Goal: Task Accomplishment & Management: Use online tool/utility

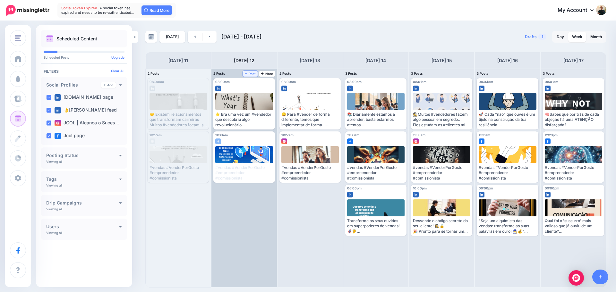
click at [251, 74] on span "Post" at bounding box center [250, 73] width 11 height 3
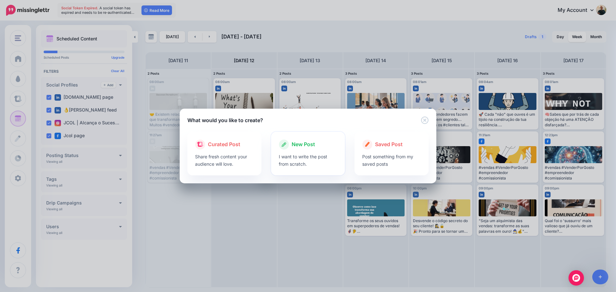
click at [301, 157] on p "I want to write the post from scratch." at bounding box center [308, 160] width 59 height 15
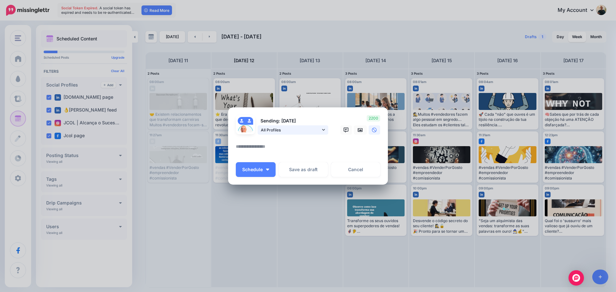
click at [323, 130] on icon at bounding box center [323, 130] width 3 height 2
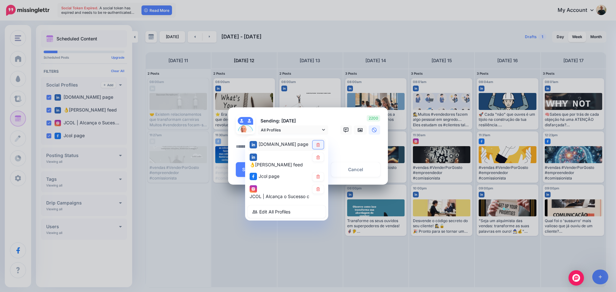
click at [319, 146] on icon at bounding box center [318, 145] width 5 height 4
click at [317, 177] on link at bounding box center [317, 177] width 11 height 9
click at [316, 188] on icon at bounding box center [318, 189] width 5 height 4
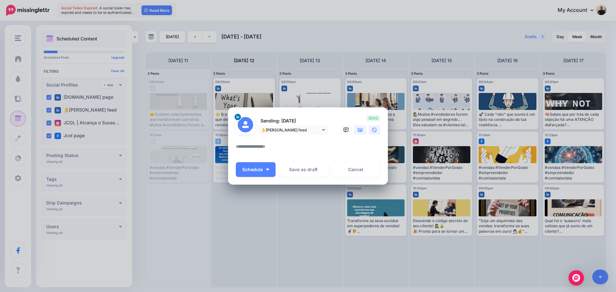
click at [362, 130] on icon at bounding box center [360, 130] width 5 height 5
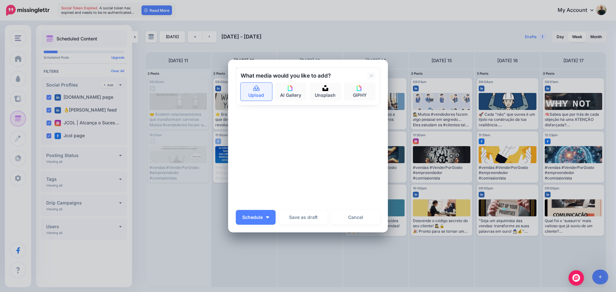
click at [250, 89] on link "Upload" at bounding box center [256, 92] width 31 height 18
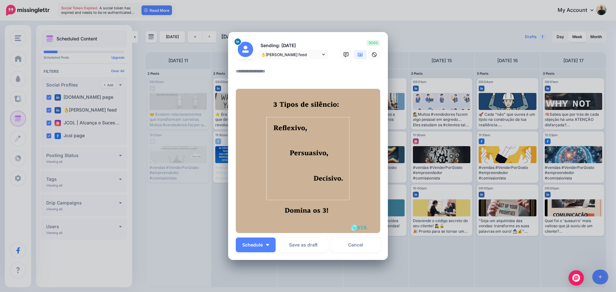
click at [245, 73] on textarea at bounding box center [310, 73] width 148 height 13
paste textarea "**********"
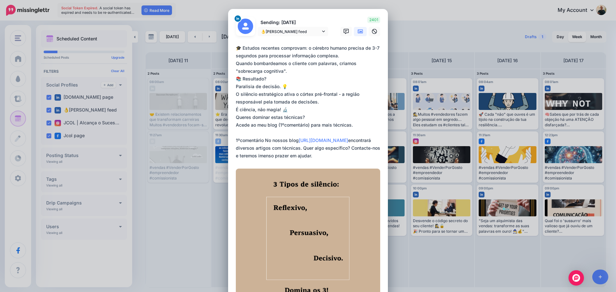
click at [328, 154] on textarea "**********" at bounding box center [310, 101] width 148 height 115
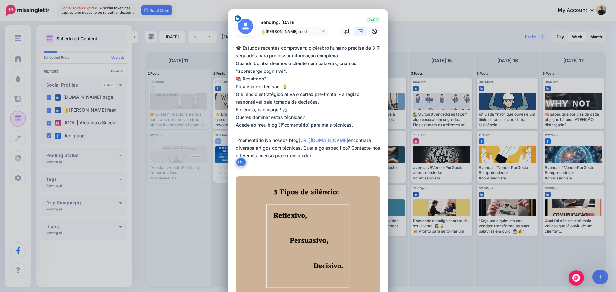
click at [317, 158] on textarea "**********" at bounding box center [310, 105] width 148 height 123
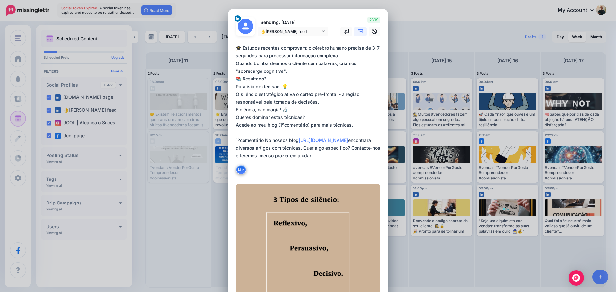
paste textarea "**********"
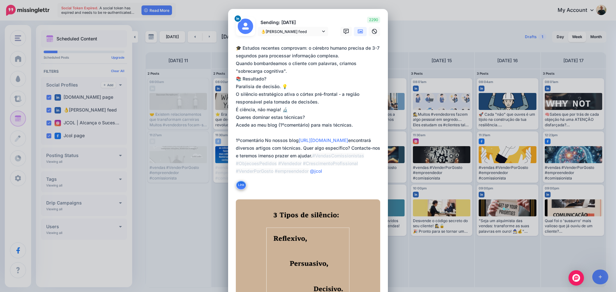
type textarea "**********"
click at [236, 198] on form "Sending: [DATE] 👌[PERSON_NAME] feed [DOMAIN_NAME] page" at bounding box center [308, 180] width 144 height 327
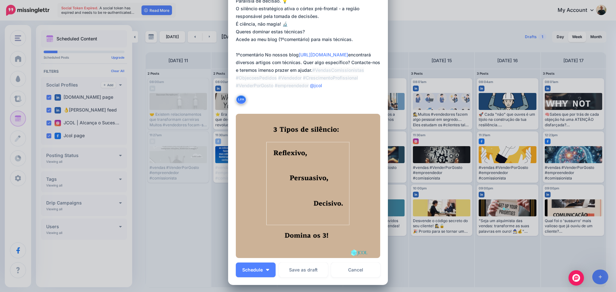
scroll to position [96, 0]
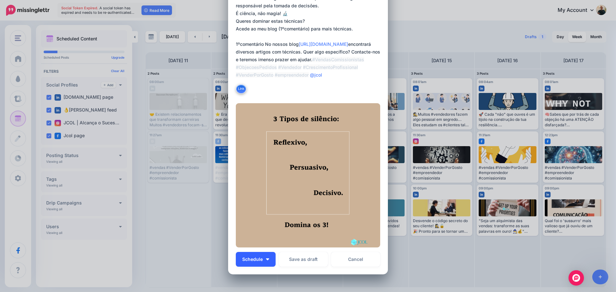
click at [266, 260] on img "button" at bounding box center [267, 260] width 3 height 2
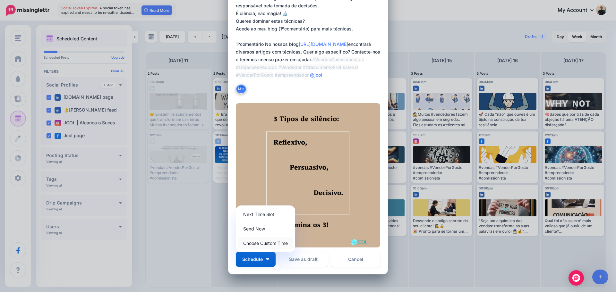
click at [264, 243] on link "Choose Custom Time" at bounding box center [265, 243] width 54 height 13
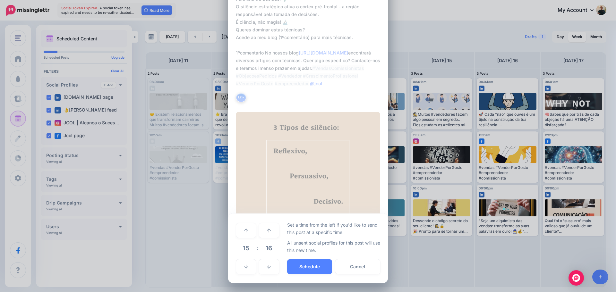
scroll to position [88, 0]
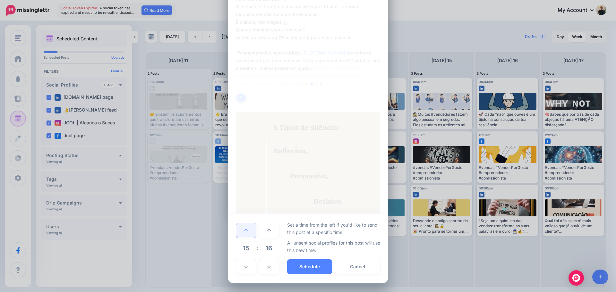
click at [245, 233] on icon at bounding box center [246, 230] width 4 height 4
click at [265, 234] on link at bounding box center [269, 230] width 20 height 15
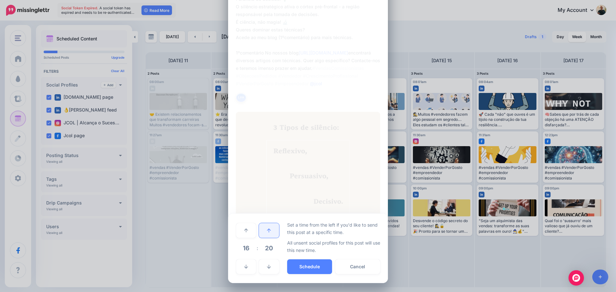
click at [265, 234] on link at bounding box center [269, 230] width 20 height 15
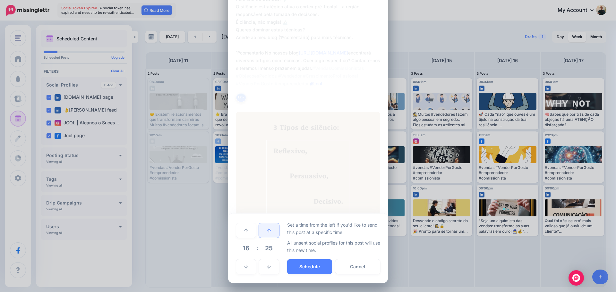
click at [265, 234] on link at bounding box center [269, 230] width 20 height 15
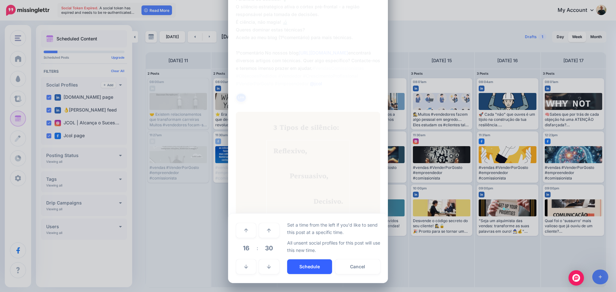
click at [303, 267] on button "Schedule" at bounding box center [309, 267] width 45 height 15
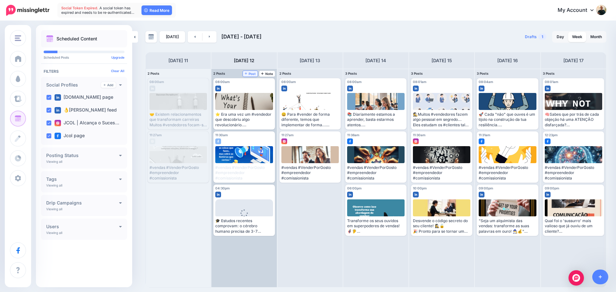
click at [251, 74] on span "Post" at bounding box center [250, 73] width 11 height 3
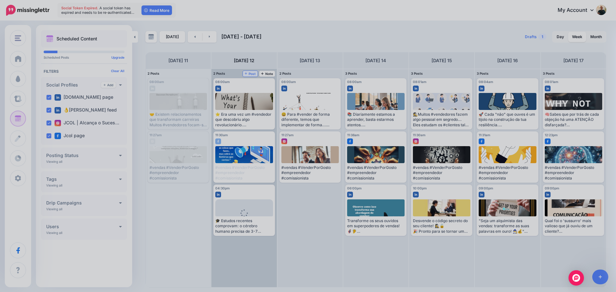
scroll to position [0, 0]
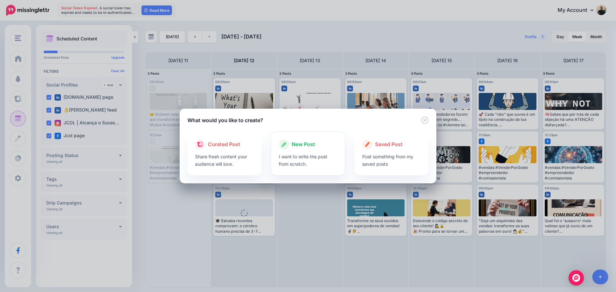
click at [307, 156] on p "I want to write the post from scratch." at bounding box center [308, 160] width 59 height 15
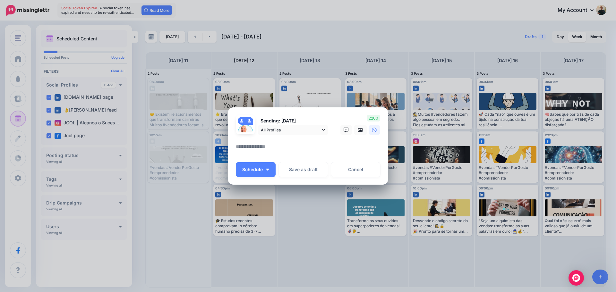
click at [257, 148] on textarea at bounding box center [310, 149] width 148 height 13
paste textarea "**********"
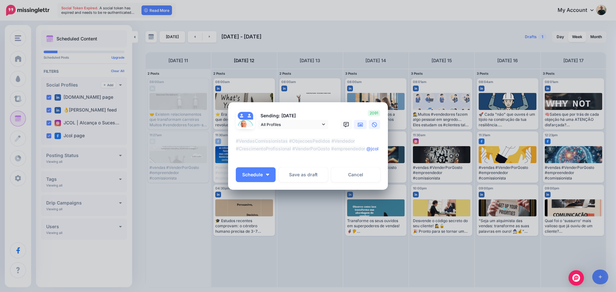
type textarea "**********"
click at [360, 125] on icon at bounding box center [360, 124] width 5 height 5
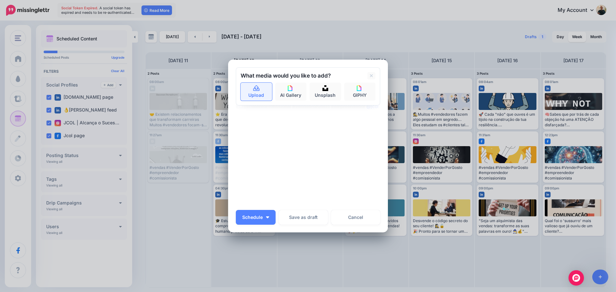
click at [253, 87] on icon at bounding box center [256, 88] width 6 height 6
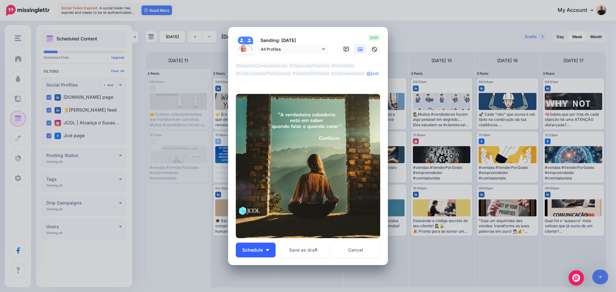
click at [266, 250] on img "button" at bounding box center [267, 250] width 3 height 2
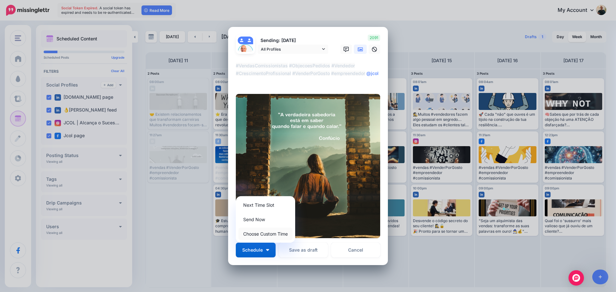
click at [266, 235] on link "Choose Custom Time" at bounding box center [265, 234] width 54 height 13
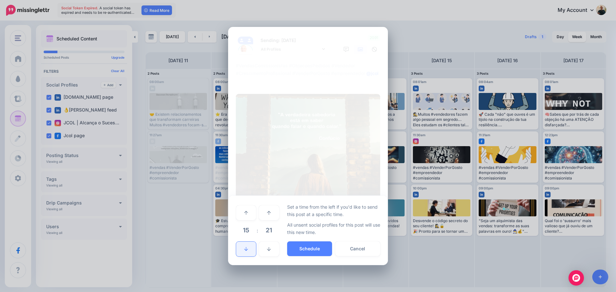
click at [247, 250] on icon at bounding box center [246, 249] width 4 height 4
click at [246, 211] on icon at bounding box center [246, 213] width 4 height 4
click at [270, 214] on icon at bounding box center [269, 213] width 4 height 4
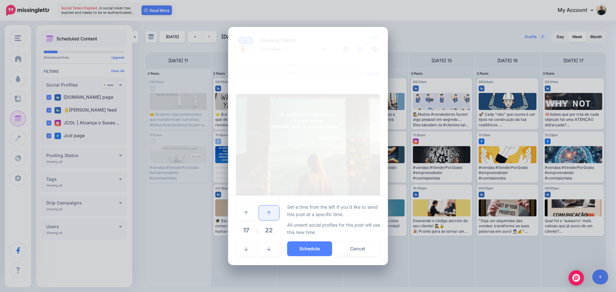
click at [270, 214] on icon at bounding box center [269, 213] width 4 height 4
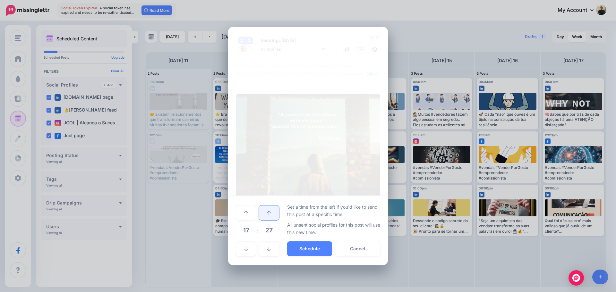
click at [270, 214] on icon at bounding box center [269, 213] width 4 height 4
click at [314, 250] on button "Schedule" at bounding box center [309, 249] width 45 height 15
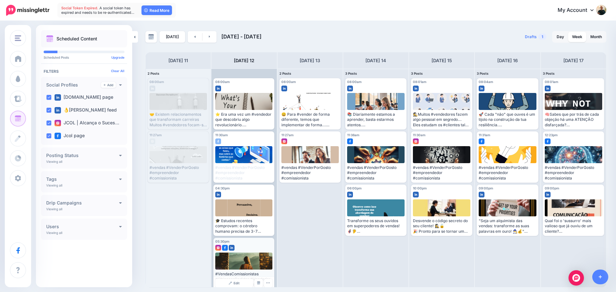
scroll to position [6, 0]
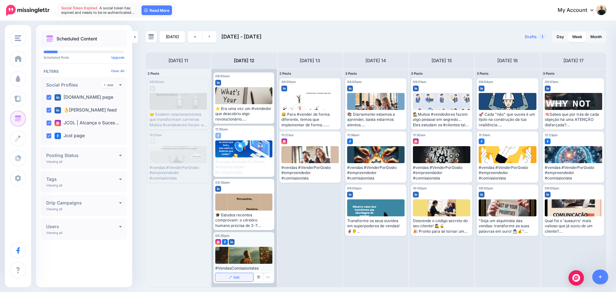
click at [237, 277] on span "Edit" at bounding box center [237, 277] width 6 height 3
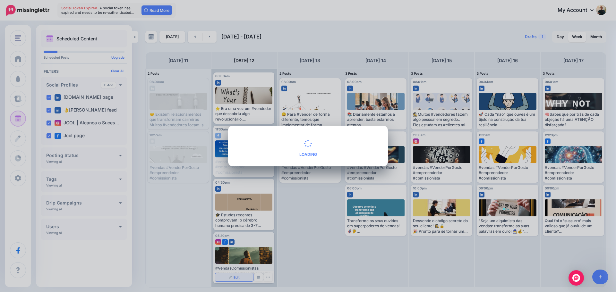
type textarea "**********"
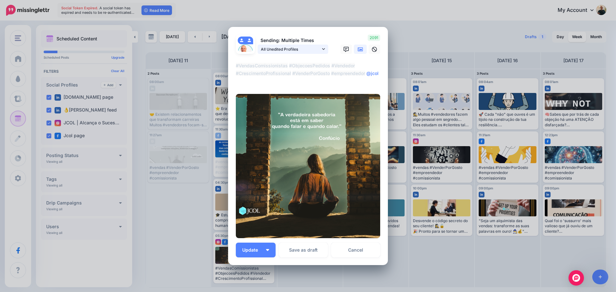
click at [323, 50] on link "All Unedited Profiles" at bounding box center [293, 49] width 71 height 9
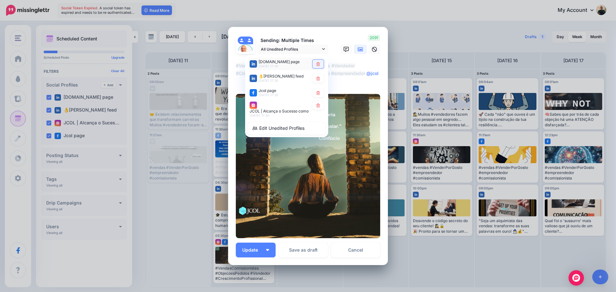
click at [316, 65] on icon at bounding box center [318, 64] width 5 height 4
click at [316, 79] on icon at bounding box center [318, 79] width 5 height 4
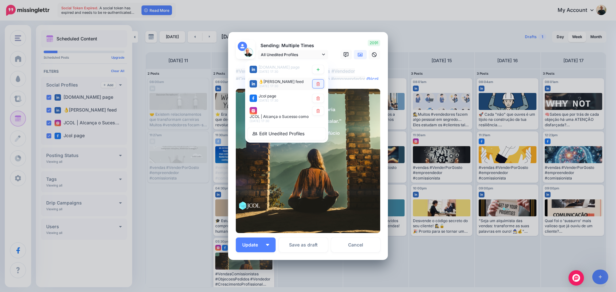
click at [316, 84] on icon at bounding box center [318, 84] width 5 height 4
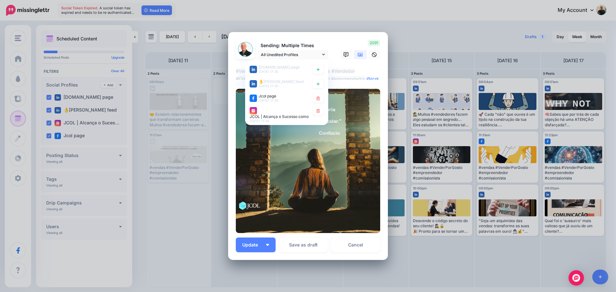
click at [316, 99] on icon at bounding box center [318, 98] width 5 height 4
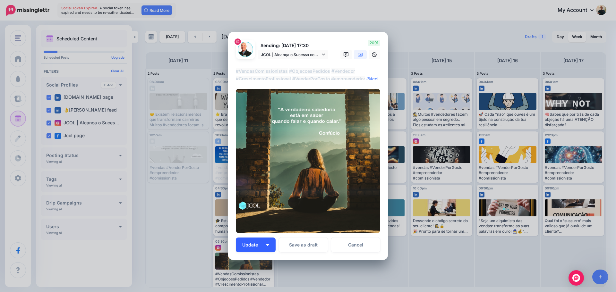
click at [267, 243] on button "Update" at bounding box center [256, 245] width 40 height 15
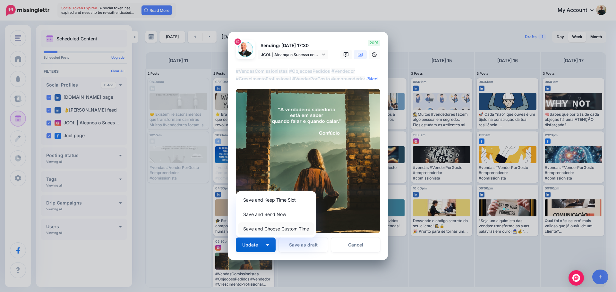
click at [271, 229] on link "Save and Choose Custom Time" at bounding box center [275, 229] width 75 height 13
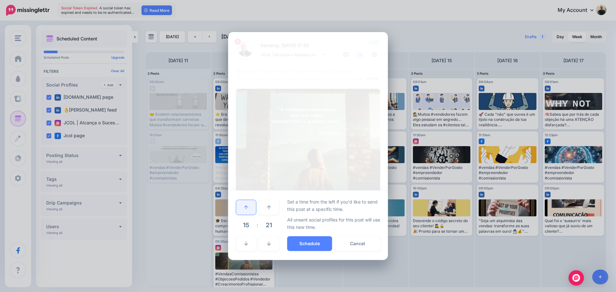
click at [244, 205] on link at bounding box center [246, 207] width 20 height 15
click at [272, 208] on link at bounding box center [269, 207] width 20 height 15
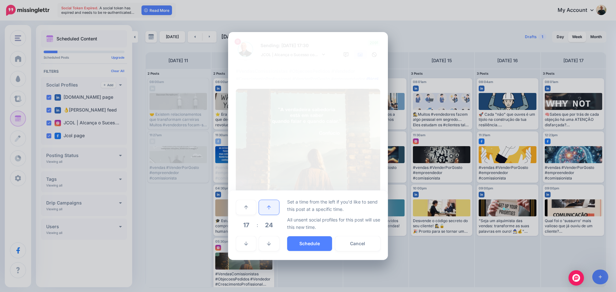
click at [272, 208] on link at bounding box center [269, 207] width 20 height 15
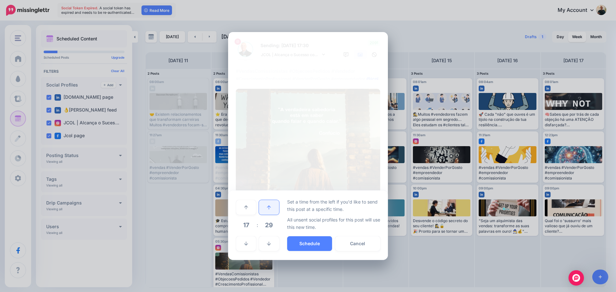
click at [272, 208] on link at bounding box center [269, 207] width 20 height 15
click at [313, 245] on button "Schedule" at bounding box center [309, 243] width 45 height 15
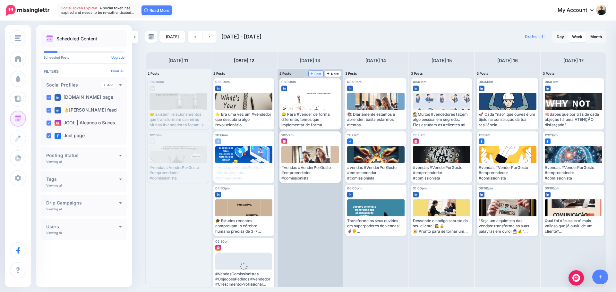
click at [319, 74] on span "Post" at bounding box center [316, 73] width 11 height 3
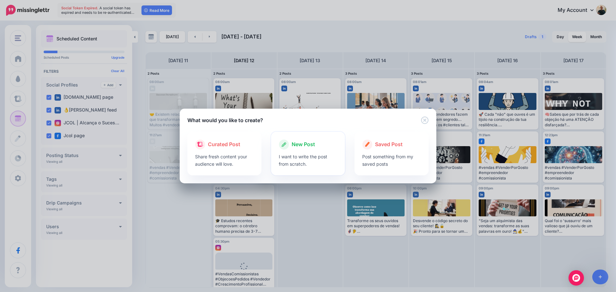
click at [294, 157] on p "I want to write the post from scratch." at bounding box center [308, 160] width 59 height 15
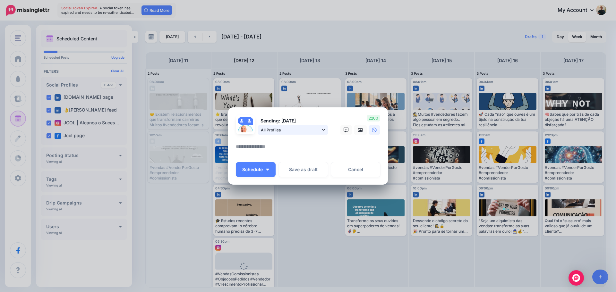
click at [324, 129] on icon at bounding box center [323, 130] width 3 height 4
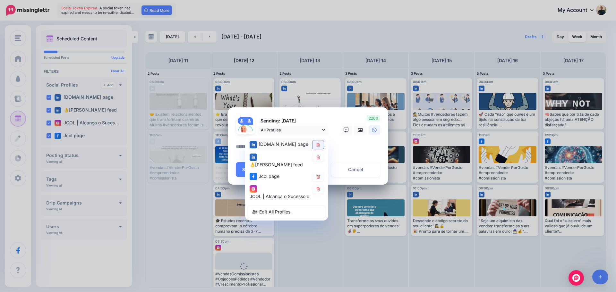
click at [317, 143] on icon at bounding box center [318, 145] width 5 height 4
click at [317, 175] on icon at bounding box center [318, 177] width 4 height 4
click at [318, 187] on icon at bounding box center [318, 189] width 5 height 4
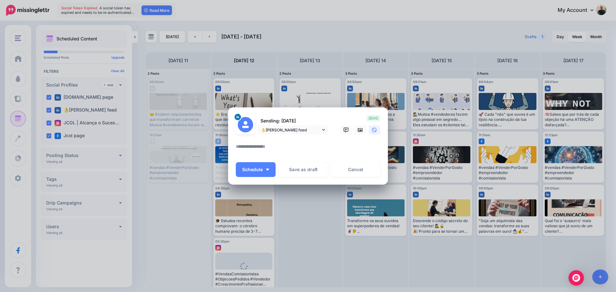
click at [245, 145] on textarea at bounding box center [310, 149] width 148 height 13
paste textarea "**********"
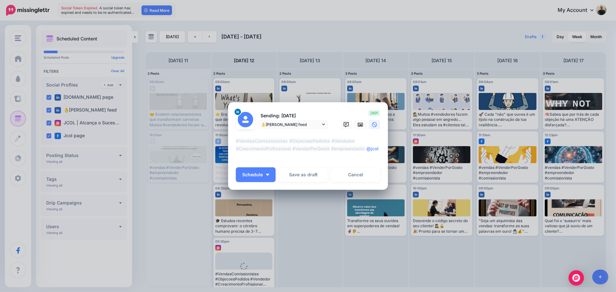
click at [234, 139] on div "Loading Sending: [DATE] 👌[PERSON_NAME] feed" at bounding box center [308, 146] width 160 height 88
click at [362, 123] on icon at bounding box center [360, 125] width 5 height 4
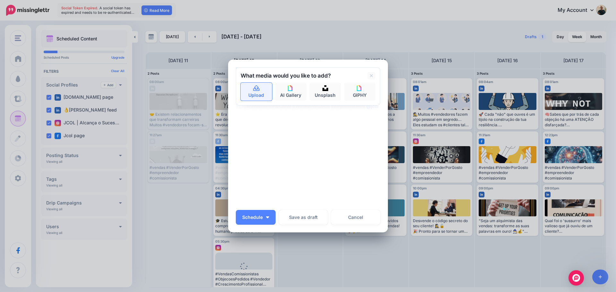
click at [253, 92] on link "Upload" at bounding box center [256, 92] width 31 height 18
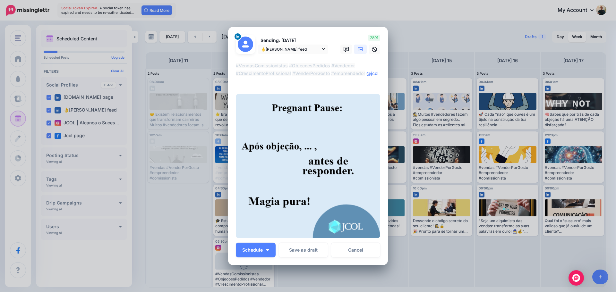
click at [236, 71] on textarea "**********" at bounding box center [310, 73] width 148 height 23
click at [231, 63] on div "Loading Sending: [DATE] 👌[PERSON_NAME] feed" at bounding box center [308, 146] width 160 height 239
click at [233, 65] on div "Loading Sending: [DATE] 👌[PERSON_NAME] feed" at bounding box center [308, 146] width 160 height 239
click at [379, 69] on textarea "**********" at bounding box center [310, 73] width 148 height 23
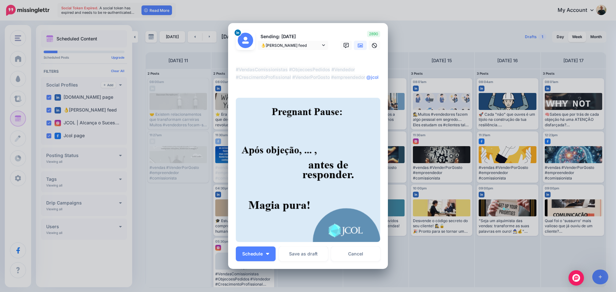
paste textarea "**********"
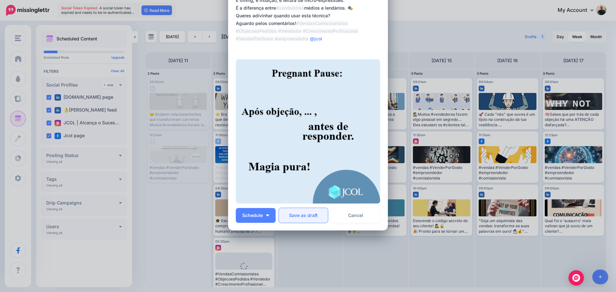
scroll to position [110, 0]
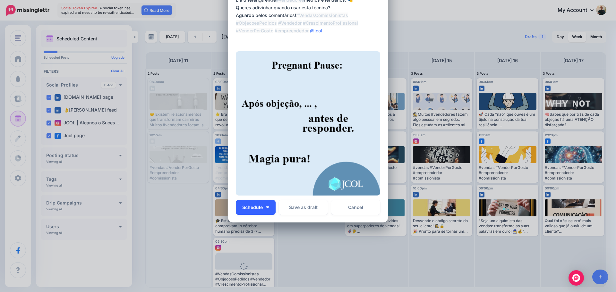
type textarea "**********"
click at [266, 207] on img "button" at bounding box center [267, 208] width 3 height 2
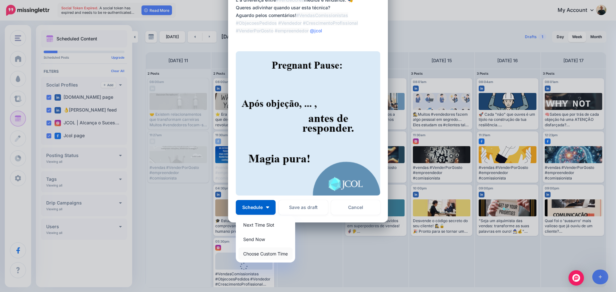
click at [266, 254] on link "Choose Custom Time" at bounding box center [265, 254] width 54 height 13
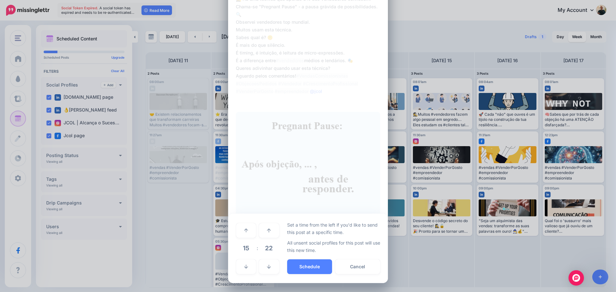
scroll to position [49, 0]
click at [244, 266] on icon at bounding box center [246, 267] width 4 height 4
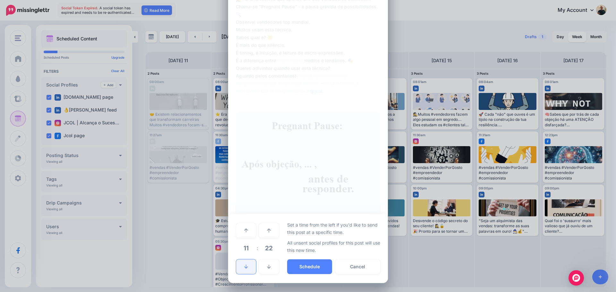
click at [244, 266] on icon at bounding box center [246, 267] width 4 height 4
click at [244, 232] on icon at bounding box center [246, 230] width 4 height 4
click at [270, 270] on link at bounding box center [269, 267] width 20 height 15
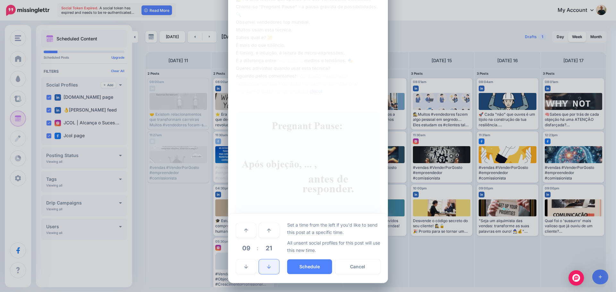
click at [268, 273] on link at bounding box center [269, 267] width 20 height 15
click at [268, 272] on link at bounding box center [269, 267] width 20 height 15
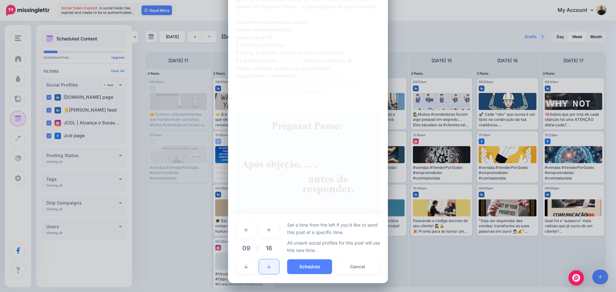
click at [268, 272] on link at bounding box center [269, 267] width 20 height 15
click at [267, 272] on link at bounding box center [269, 267] width 20 height 15
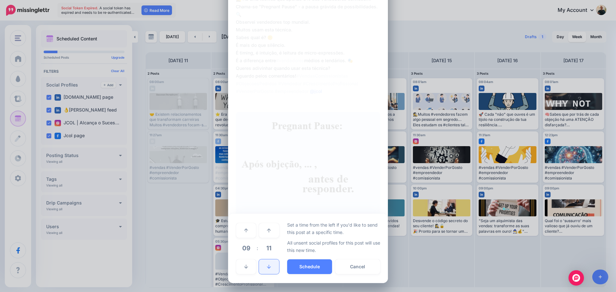
click at [267, 272] on link at bounding box center [269, 267] width 20 height 15
click at [267, 271] on link at bounding box center [269, 267] width 20 height 15
click at [267, 269] on link at bounding box center [269, 267] width 20 height 15
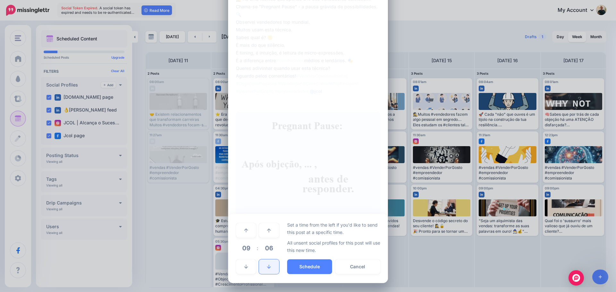
click at [267, 269] on link at bounding box center [269, 267] width 20 height 15
click at [267, 269] on icon at bounding box center [269, 267] width 4 height 4
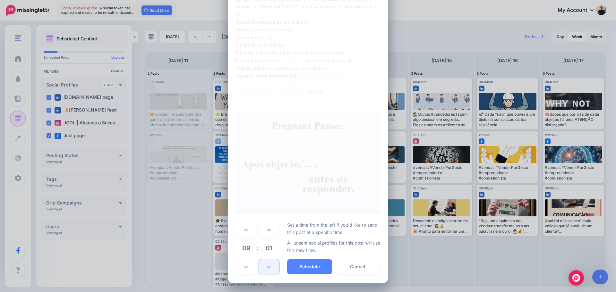
click at [267, 269] on icon at bounding box center [269, 267] width 4 height 4
click at [307, 266] on button "Schedule" at bounding box center [309, 267] width 45 height 15
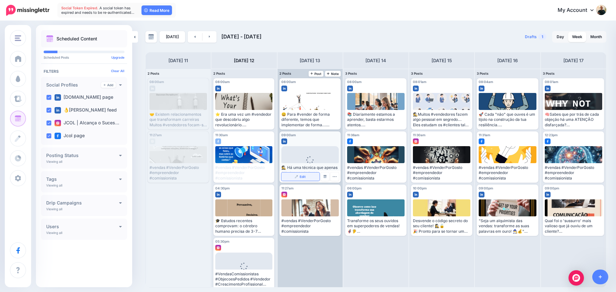
click at [302, 174] on link "Edit" at bounding box center [300, 177] width 38 height 8
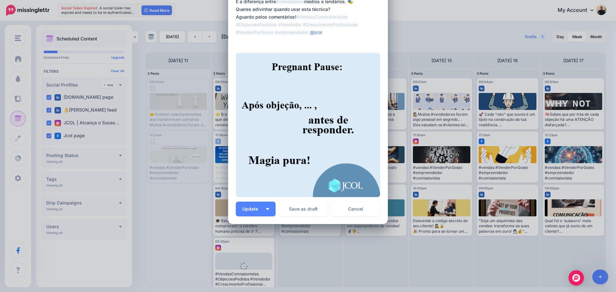
scroll to position [110, 0]
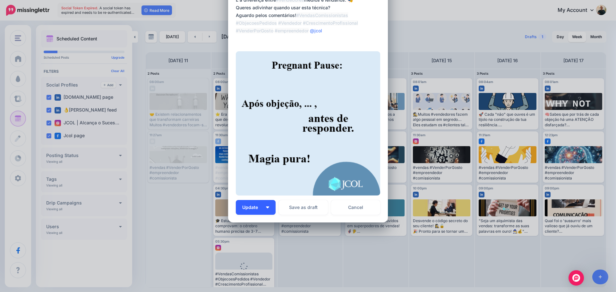
click at [266, 207] on img "button" at bounding box center [267, 208] width 3 height 2
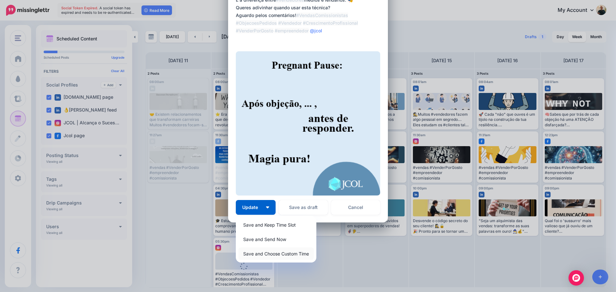
click at [266, 255] on link "Save and Choose Custom Time" at bounding box center [275, 254] width 75 height 13
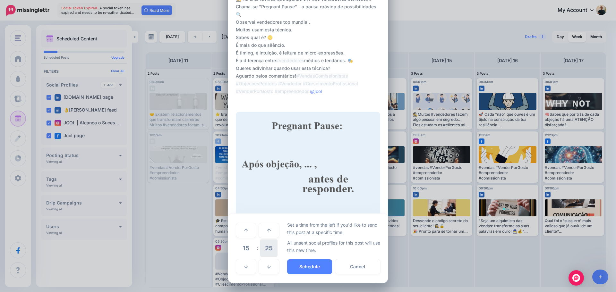
scroll to position [49, 0]
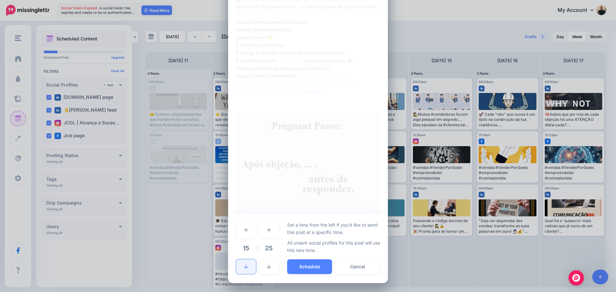
click at [240, 268] on link at bounding box center [246, 267] width 20 height 15
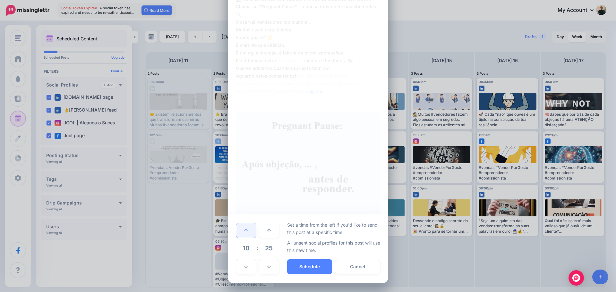
click at [243, 228] on link at bounding box center [246, 230] width 20 height 15
click at [270, 267] on link at bounding box center [269, 267] width 20 height 15
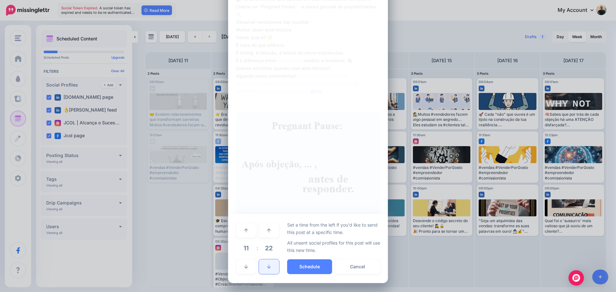
click at [270, 267] on link at bounding box center [269, 267] width 20 height 15
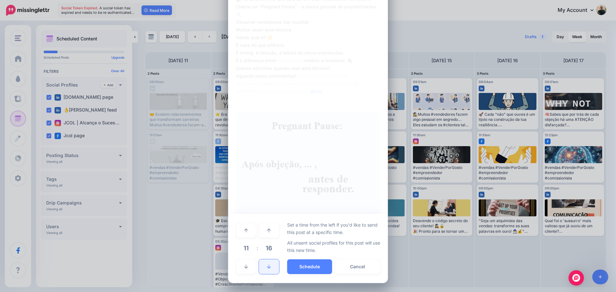
click at [270, 267] on link at bounding box center [269, 267] width 20 height 15
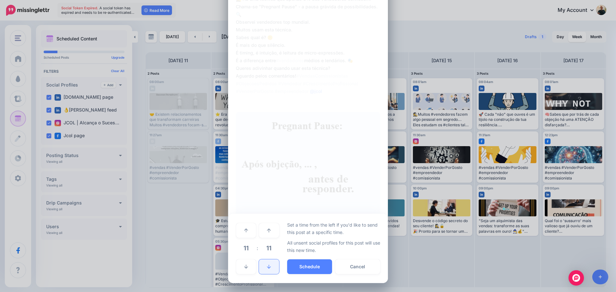
click at [270, 267] on link at bounding box center [269, 267] width 20 height 15
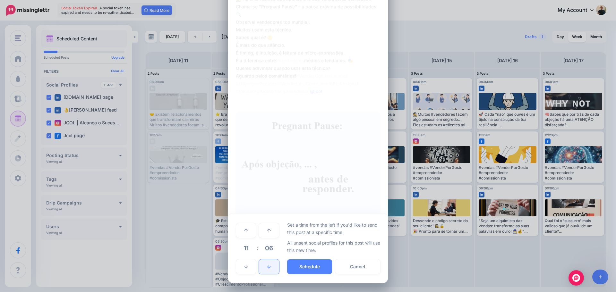
click at [270, 267] on link at bounding box center [269, 267] width 20 height 15
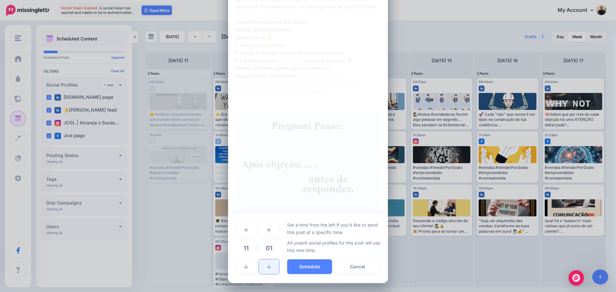
click at [270, 267] on link at bounding box center [269, 267] width 20 height 15
click at [311, 270] on button "Schedule" at bounding box center [309, 267] width 45 height 15
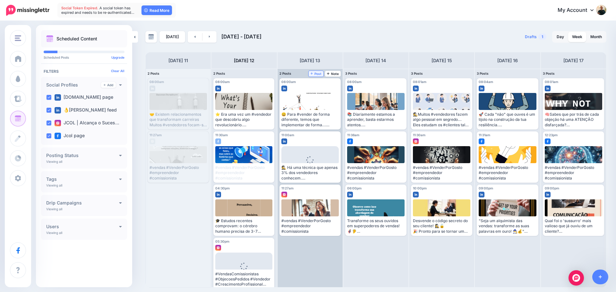
click at [319, 74] on span "Post" at bounding box center [316, 73] width 11 height 3
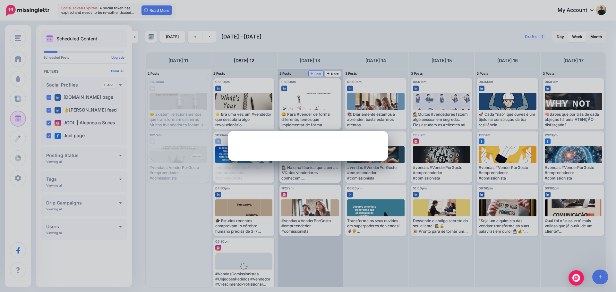
scroll to position [0, 0]
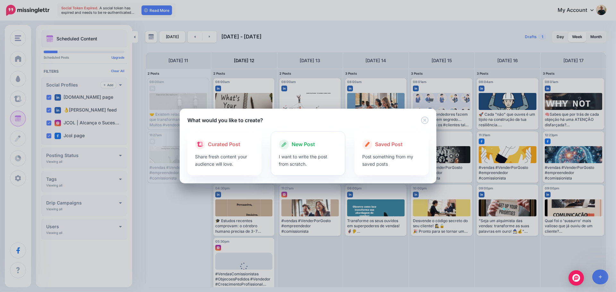
click at [297, 152] on div at bounding box center [308, 151] width 59 height 3
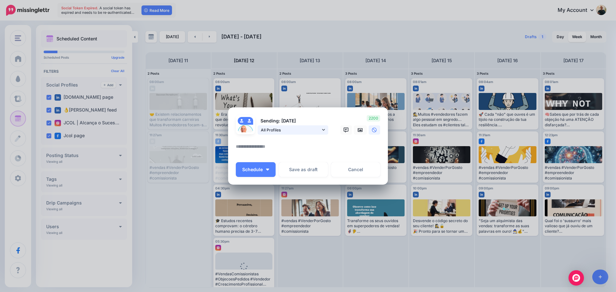
click at [323, 130] on icon at bounding box center [323, 130] width 3 height 2
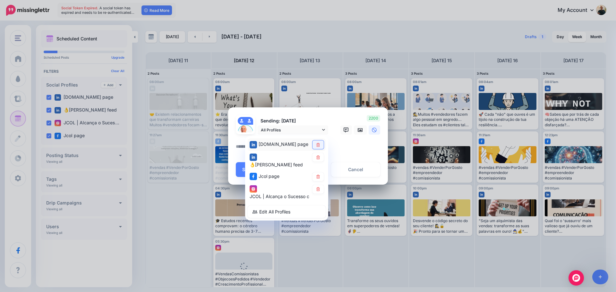
click at [317, 144] on icon at bounding box center [318, 145] width 4 height 4
click at [319, 158] on icon at bounding box center [318, 157] width 4 height 4
click at [317, 187] on icon at bounding box center [318, 189] width 4 height 4
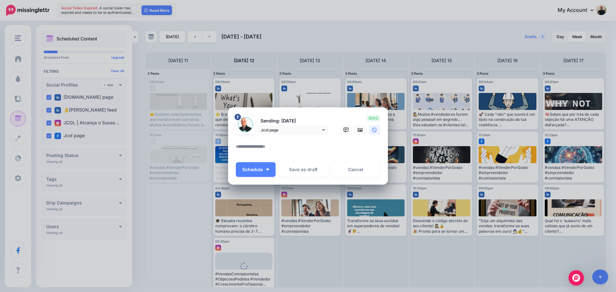
click at [236, 148] on textarea at bounding box center [310, 149] width 148 height 13
paste textarea "**********"
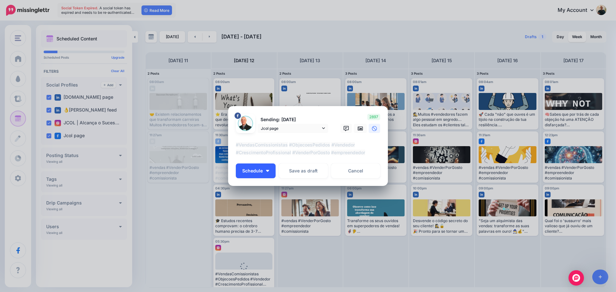
type textarea "**********"
click at [267, 170] on img "button" at bounding box center [267, 171] width 3 height 2
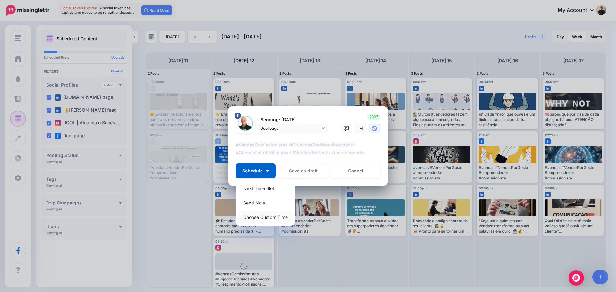
click at [266, 219] on link "Choose Custom Time" at bounding box center [265, 217] width 54 height 13
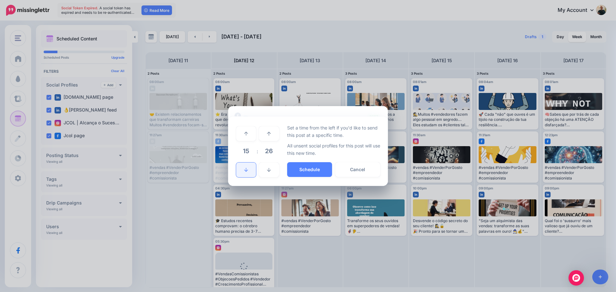
click at [244, 171] on icon at bounding box center [246, 170] width 4 height 4
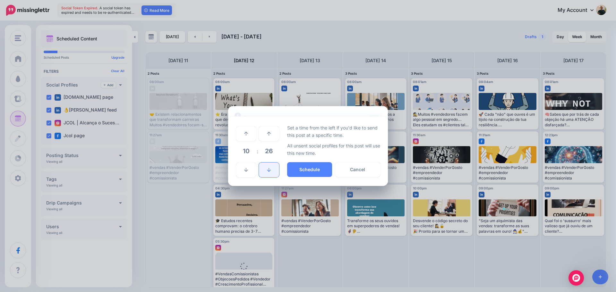
click at [272, 172] on link at bounding box center [269, 170] width 20 height 15
click at [269, 130] on link at bounding box center [269, 133] width 20 height 15
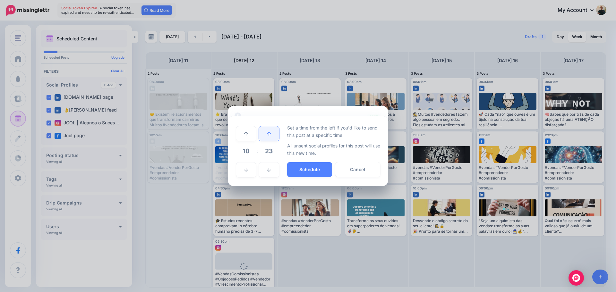
click at [269, 130] on link at bounding box center [269, 133] width 20 height 15
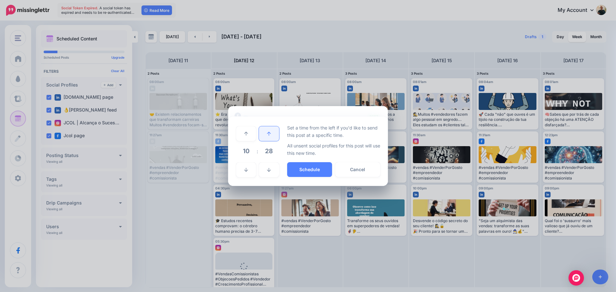
click at [269, 130] on link at bounding box center [269, 133] width 20 height 15
click at [313, 169] on button "Schedule" at bounding box center [309, 169] width 45 height 15
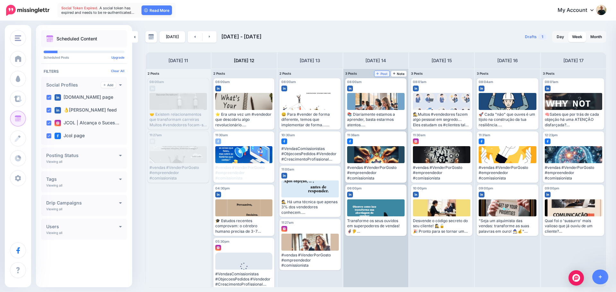
click at [382, 73] on span "Post" at bounding box center [381, 73] width 11 height 3
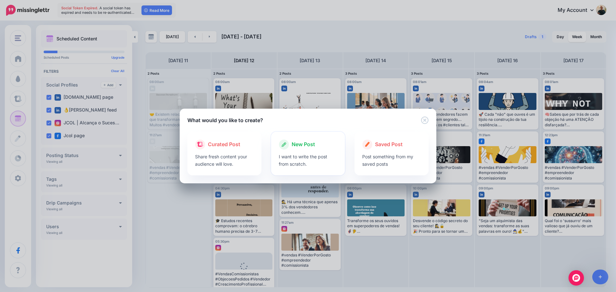
click at [299, 149] on div "New Post" at bounding box center [308, 145] width 59 height 10
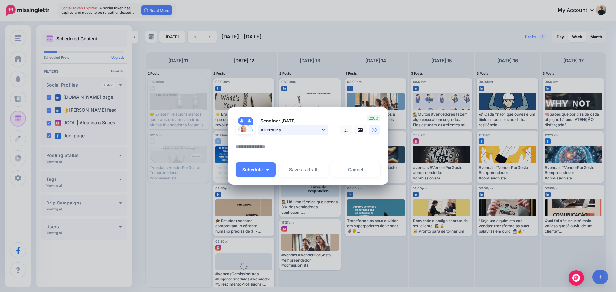
click at [324, 131] on icon at bounding box center [323, 130] width 3 height 4
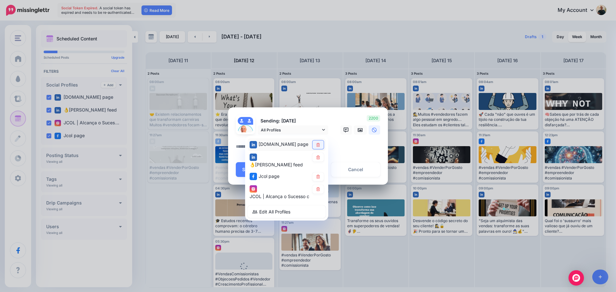
click at [319, 144] on icon at bounding box center [318, 145] width 4 height 4
click at [319, 175] on icon at bounding box center [318, 177] width 5 height 4
click at [319, 187] on icon at bounding box center [318, 189] width 5 height 4
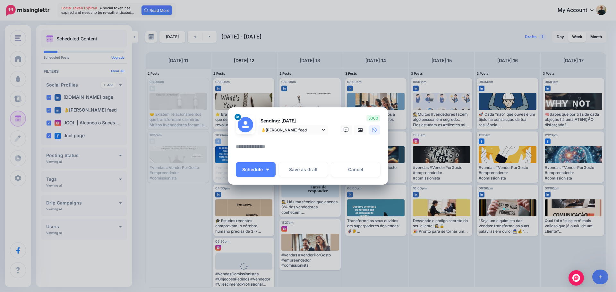
click at [234, 147] on div "Loading Sending: [DATE] 👌[PERSON_NAME] feed" at bounding box center [308, 145] width 160 height 77
click at [239, 151] on textarea at bounding box center [310, 149] width 148 height 13
type textarea "*"
paste textarea "**********"
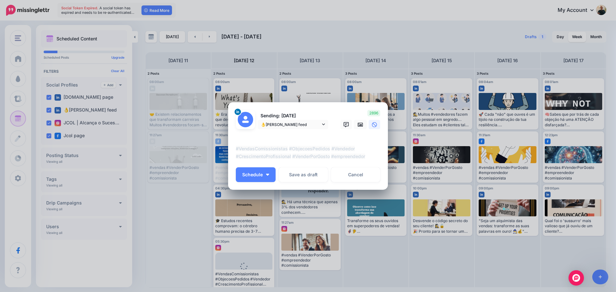
type textarea "**********"
click at [236, 142] on textarea "**********" at bounding box center [310, 148] width 148 height 23
click at [294, 152] on textarea "**********" at bounding box center [310, 148] width 148 height 23
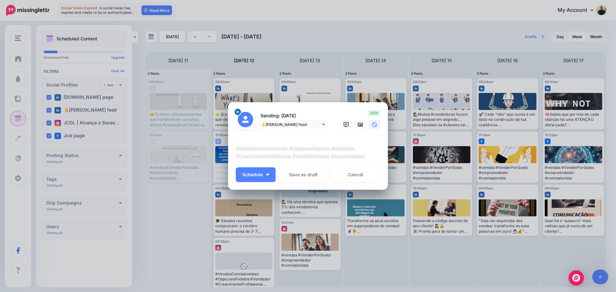
click at [230, 156] on div "Loading Sending: [DATE] 👌[PERSON_NAME] feed" at bounding box center [308, 146] width 160 height 88
click at [366, 157] on textarea "**********" at bounding box center [310, 148] width 148 height 23
click at [359, 124] on icon at bounding box center [360, 125] width 5 height 4
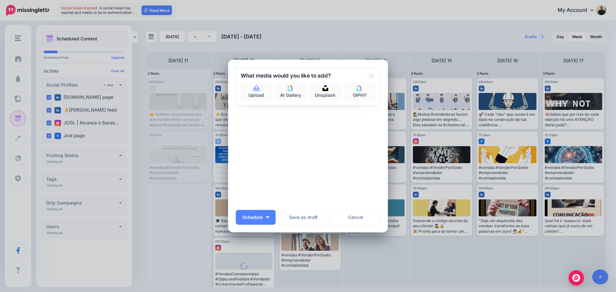
click at [359, 124] on div "Sending: [DATE] 👌[PERSON_NAME] feed [DOMAIN_NAME] page Jcol page" at bounding box center [308, 136] width 144 height 138
click at [359, 123] on div "Sending: [DATE] 👌[PERSON_NAME] feed [DOMAIN_NAME] page Jcol page" at bounding box center [308, 136] width 144 height 138
click at [260, 175] on div "Sending: [DATE] 👌[PERSON_NAME] feed [DOMAIN_NAME] page Jcol page" at bounding box center [308, 136] width 144 height 138
click at [236, 149] on div "Sending: [DATE] 👌[PERSON_NAME] feed [DOMAIN_NAME] page Jcol page" at bounding box center [308, 136] width 144 height 138
click at [238, 149] on div "Sending: [DATE] 👌[PERSON_NAME] feed [DOMAIN_NAME] page Jcol page" at bounding box center [308, 136] width 144 height 138
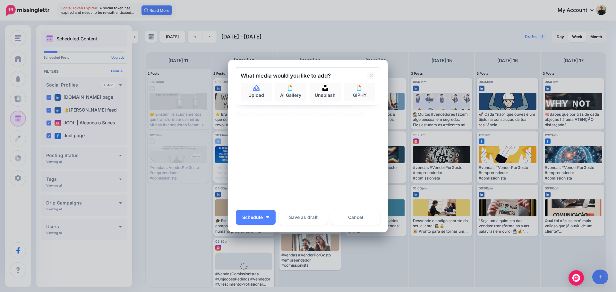
click at [259, 175] on div "Sending: [DATE] 👌[PERSON_NAME] feed [DOMAIN_NAME] page Jcol page" at bounding box center [308, 136] width 144 height 138
click at [266, 175] on div "Sending: [DATE] 👌[PERSON_NAME] feed [DOMAIN_NAME] page Jcol page" at bounding box center [308, 136] width 144 height 138
click at [239, 174] on div "Sending: [DATE] 👌[PERSON_NAME] feed [DOMAIN_NAME] page Jcol page" at bounding box center [308, 136] width 144 height 138
click at [253, 152] on div "Sending: [DATE] 👌[PERSON_NAME] feed [DOMAIN_NAME] page Jcol page" at bounding box center [308, 136] width 144 height 138
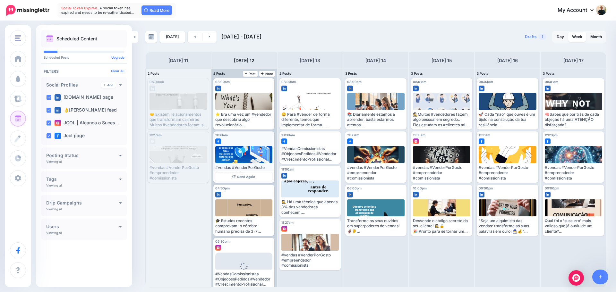
click at [258, 135] on div "Published" at bounding box center [261, 135] width 22 height 3
click at [271, 146] on div "#vendas #VenderPorGosto #empreendedor #comissionista" at bounding box center [243, 163] width 57 height 35
click at [271, 150] on div at bounding box center [243, 154] width 57 height 17
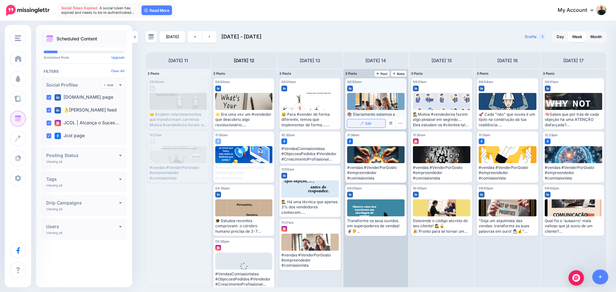
click at [360, 124] on link "Edit" at bounding box center [366, 123] width 38 height 8
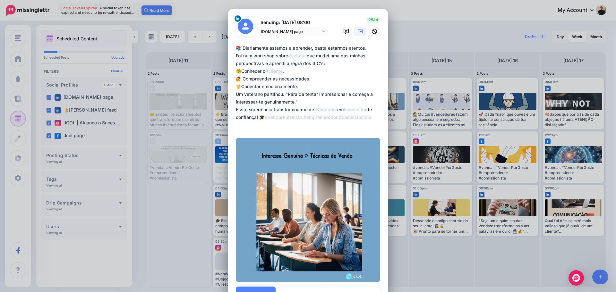
scroll to position [32, 0]
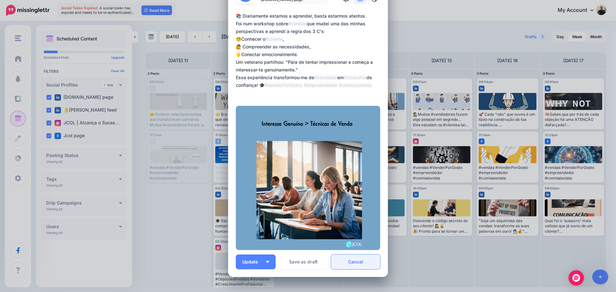
click at [370, 261] on link "Cancel" at bounding box center [355, 262] width 49 height 15
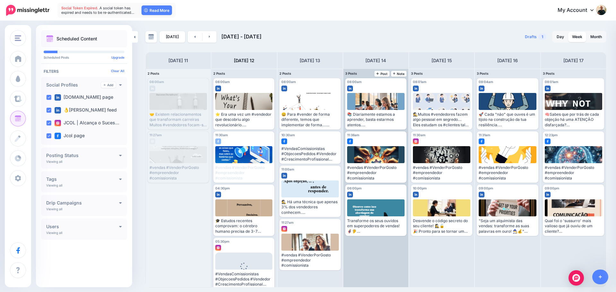
scroll to position [0, 0]
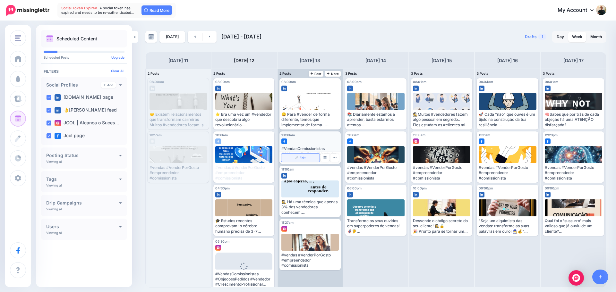
click at [295, 158] on img at bounding box center [296, 157] width 3 height 3
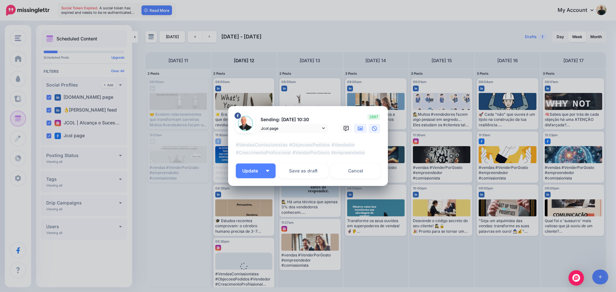
click at [361, 130] on icon at bounding box center [360, 128] width 5 height 5
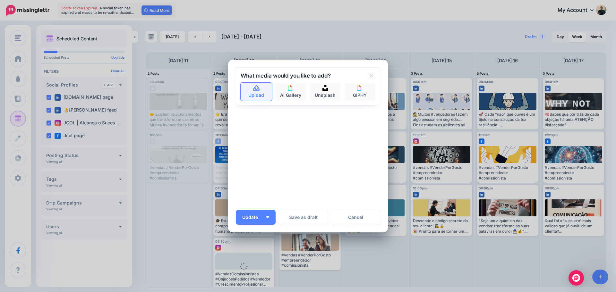
click at [255, 92] on link "Upload" at bounding box center [256, 92] width 31 height 18
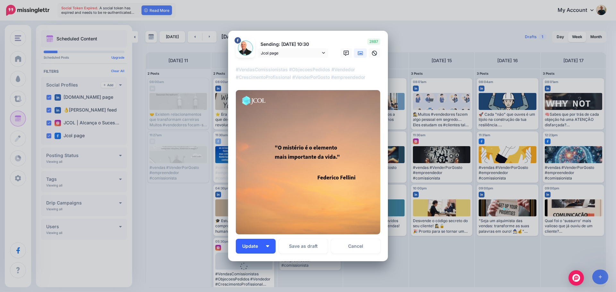
click at [266, 247] on img "button" at bounding box center [267, 246] width 3 height 2
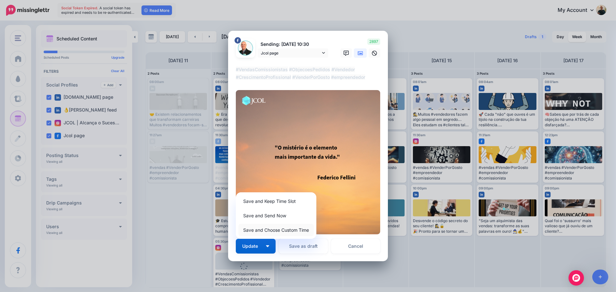
click at [262, 232] on link "Save and Choose Custom Time" at bounding box center [275, 230] width 75 height 13
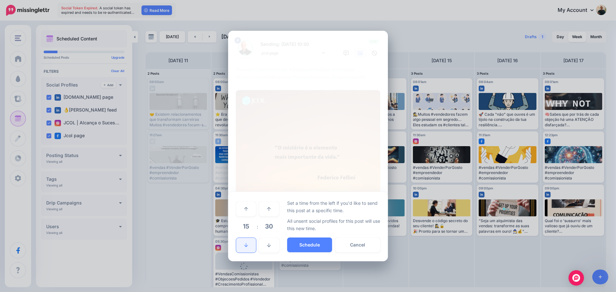
click at [250, 245] on link at bounding box center [246, 245] width 20 height 15
click at [249, 245] on link at bounding box center [246, 245] width 20 height 15
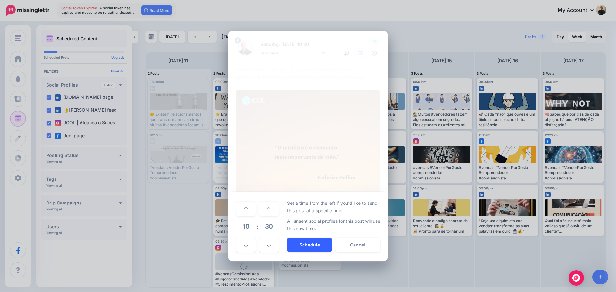
click at [322, 246] on button "Schedule" at bounding box center [309, 245] width 45 height 15
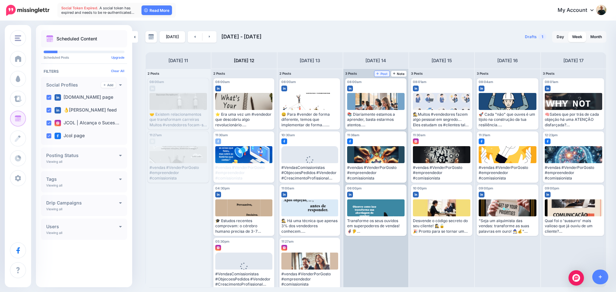
click at [384, 74] on span "Post" at bounding box center [381, 73] width 11 height 3
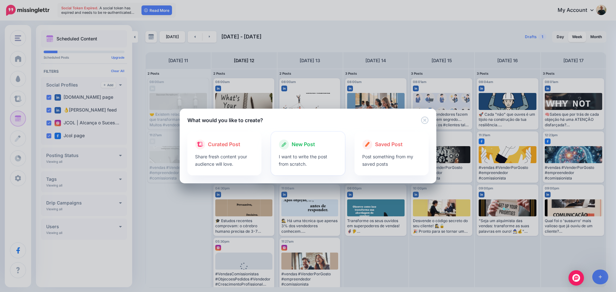
click at [303, 156] on p "I want to write the post from scratch." at bounding box center [308, 160] width 59 height 15
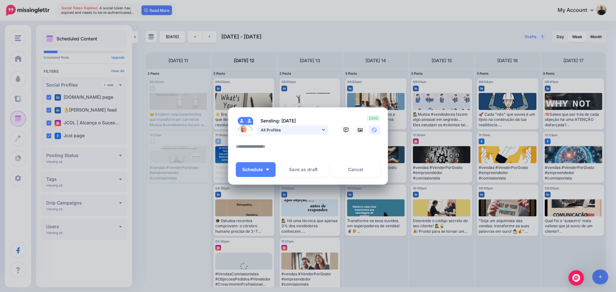
click at [324, 130] on icon at bounding box center [323, 130] width 3 height 2
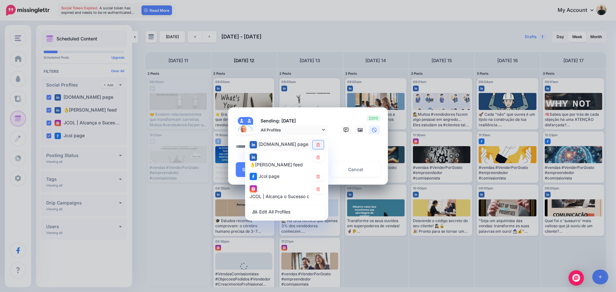
click at [318, 146] on icon at bounding box center [318, 145] width 5 height 4
click at [318, 175] on icon at bounding box center [318, 177] width 5 height 4
click at [318, 187] on icon at bounding box center [318, 189] width 4 height 4
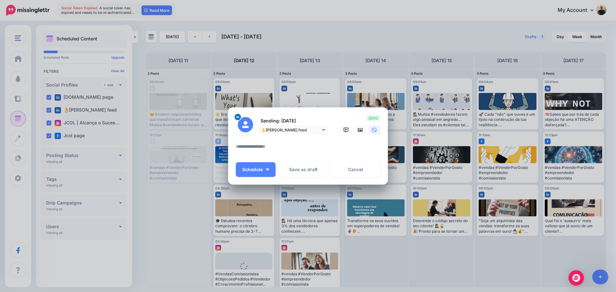
click at [243, 145] on textarea at bounding box center [310, 149] width 148 height 13
paste textarea "**********"
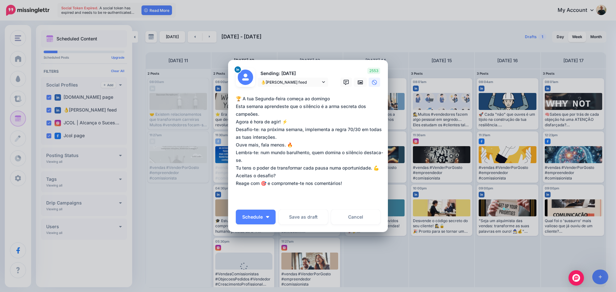
paste textarea "**********"
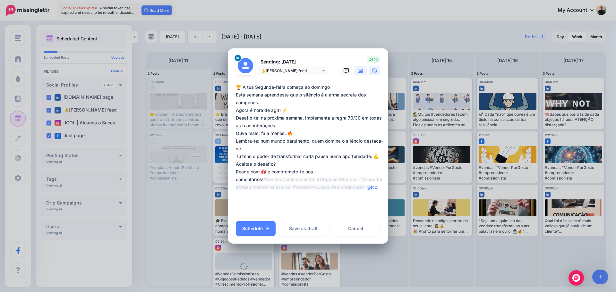
type textarea "**********"
click at [358, 71] on icon at bounding box center [360, 71] width 5 height 4
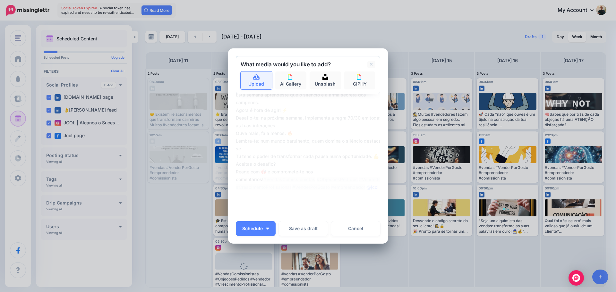
click at [254, 76] on icon at bounding box center [256, 77] width 7 height 6
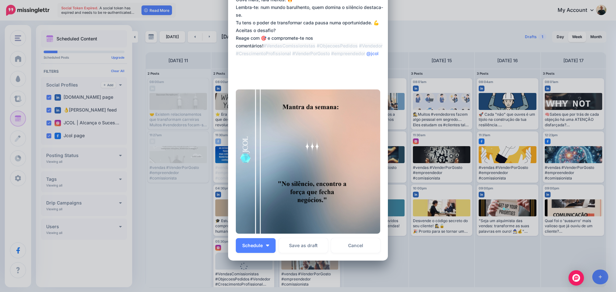
scroll to position [96, 0]
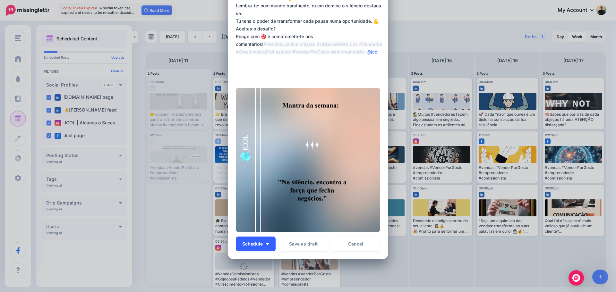
click at [266, 243] on img "button" at bounding box center [267, 244] width 3 height 2
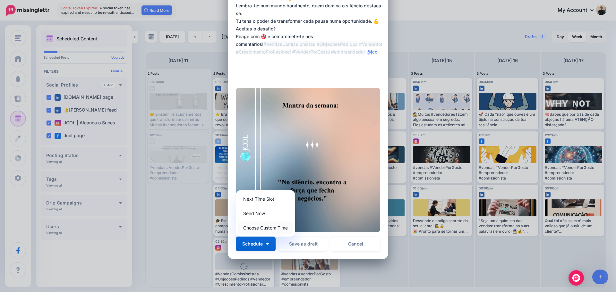
click at [263, 227] on link "Choose Custom Time" at bounding box center [265, 228] width 54 height 13
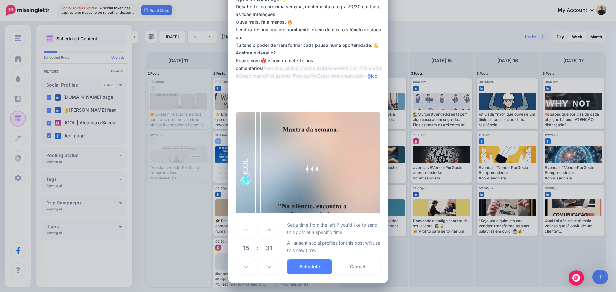
scroll to position [72, 0]
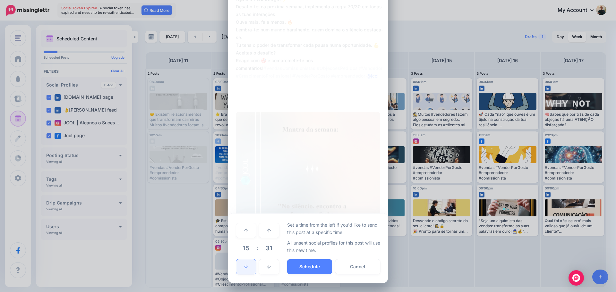
click at [243, 264] on link at bounding box center [246, 267] width 20 height 15
click at [271, 267] on link at bounding box center [269, 267] width 20 height 15
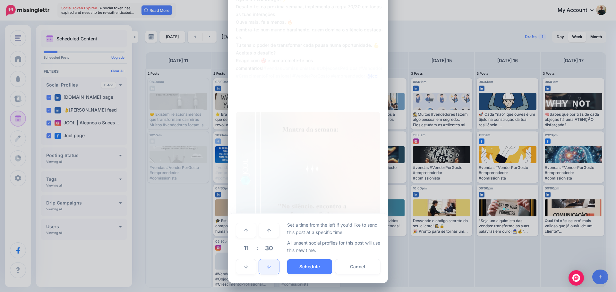
click at [271, 267] on link at bounding box center [269, 267] width 20 height 15
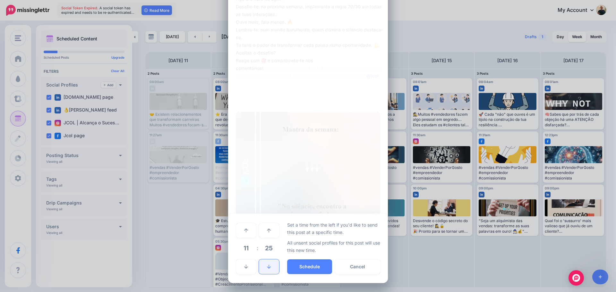
click at [271, 267] on link at bounding box center [269, 267] width 20 height 15
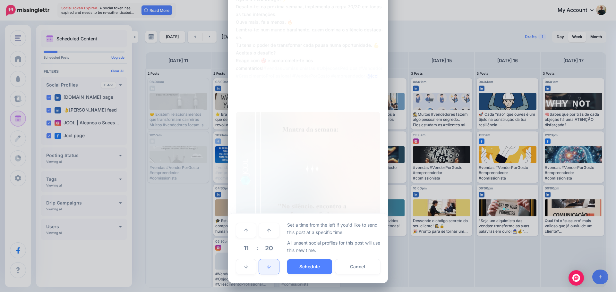
click at [271, 267] on link at bounding box center [269, 267] width 20 height 15
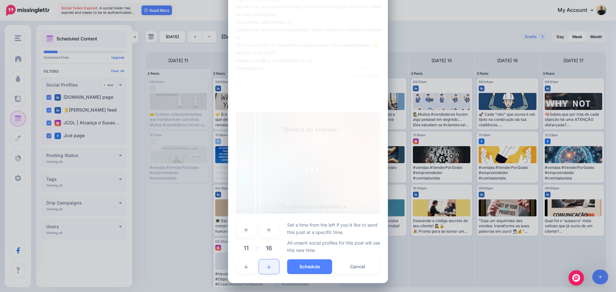
click at [271, 267] on link at bounding box center [269, 267] width 20 height 15
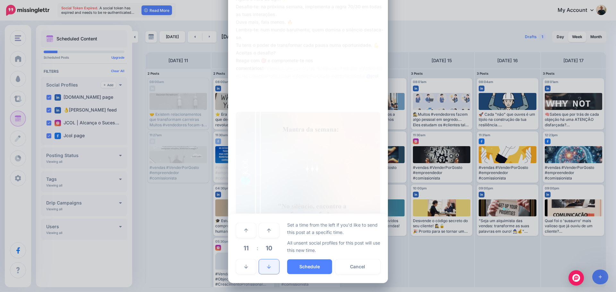
click at [271, 267] on link at bounding box center [269, 267] width 20 height 15
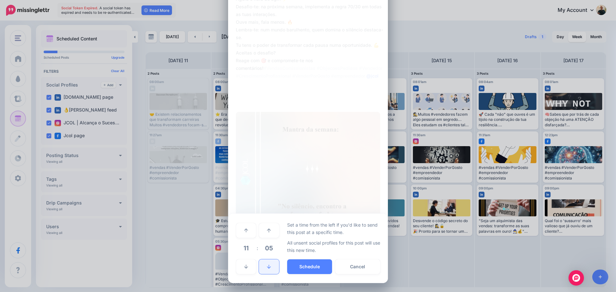
click at [271, 267] on link at bounding box center [269, 267] width 20 height 15
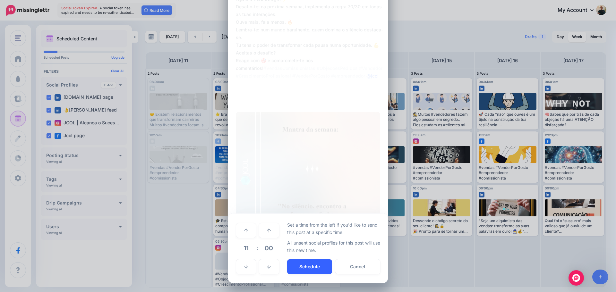
click at [308, 267] on button "Schedule" at bounding box center [309, 267] width 45 height 15
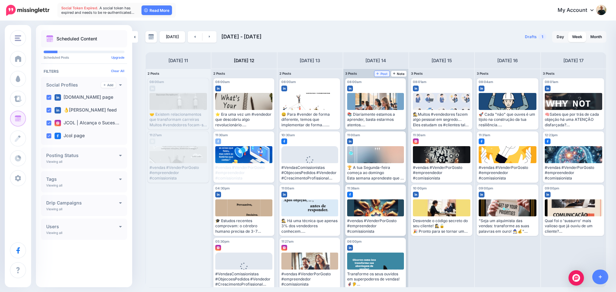
click at [381, 75] on span "Post" at bounding box center [381, 73] width 11 height 3
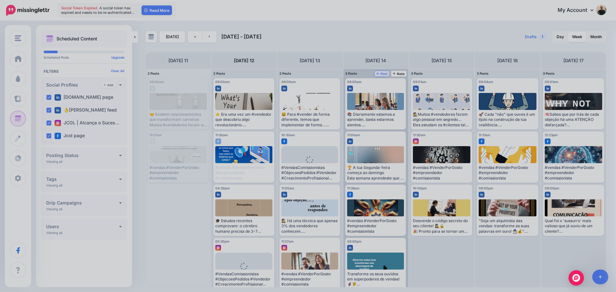
scroll to position [0, 0]
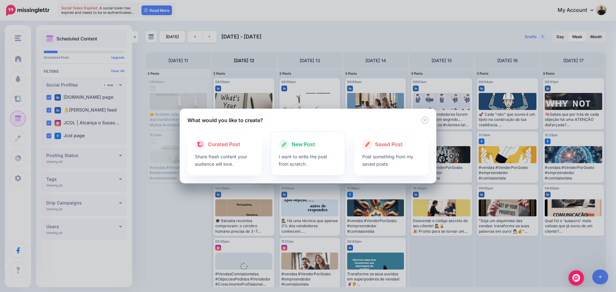
click at [298, 150] on div at bounding box center [308, 151] width 59 height 3
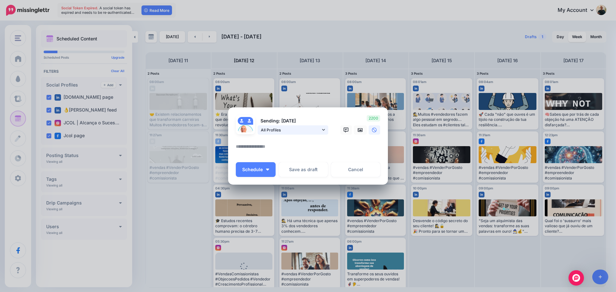
click at [324, 129] on icon at bounding box center [323, 130] width 3 height 4
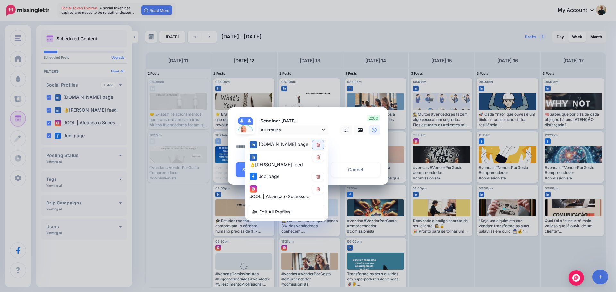
click at [318, 141] on link at bounding box center [317, 144] width 11 height 9
click at [318, 159] on icon at bounding box center [318, 157] width 5 height 4
click at [319, 175] on icon at bounding box center [318, 177] width 4 height 4
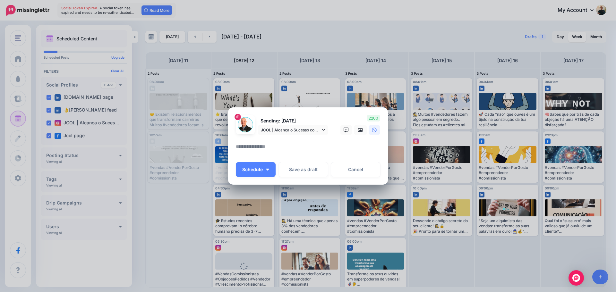
click at [243, 149] on textarea at bounding box center [310, 149] width 148 height 13
paste textarea "**********"
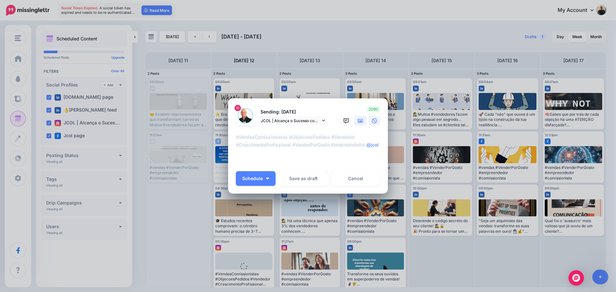
type textarea "**********"
click at [359, 122] on icon at bounding box center [360, 121] width 5 height 4
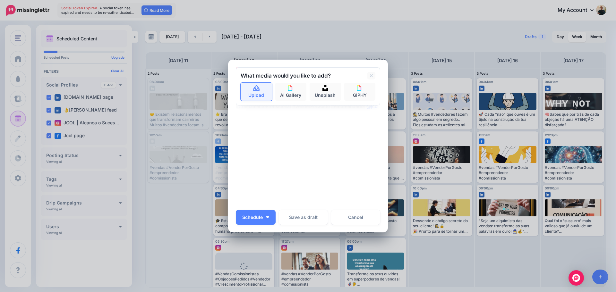
click at [252, 92] on link "Upload" at bounding box center [256, 92] width 31 height 18
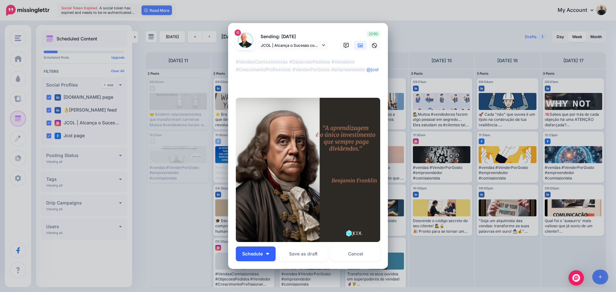
click at [266, 255] on button "Schedule" at bounding box center [256, 254] width 40 height 15
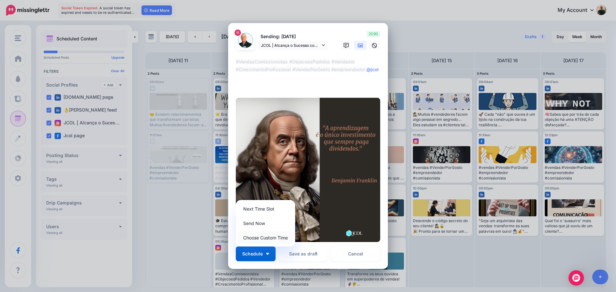
click at [262, 238] on link "Choose Custom Time" at bounding box center [265, 238] width 54 height 13
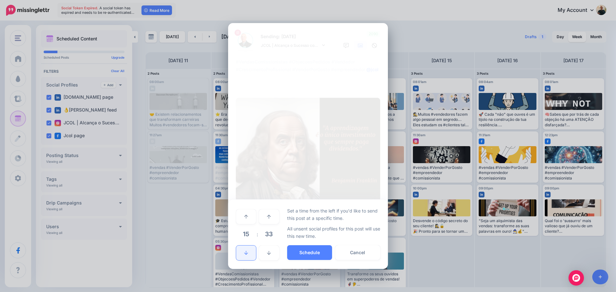
click at [244, 253] on icon at bounding box center [246, 253] width 4 height 4
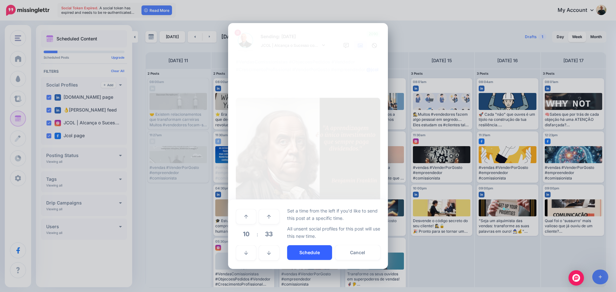
click at [312, 253] on button "Schedule" at bounding box center [309, 252] width 45 height 15
